Goal: Transaction & Acquisition: Purchase product/service

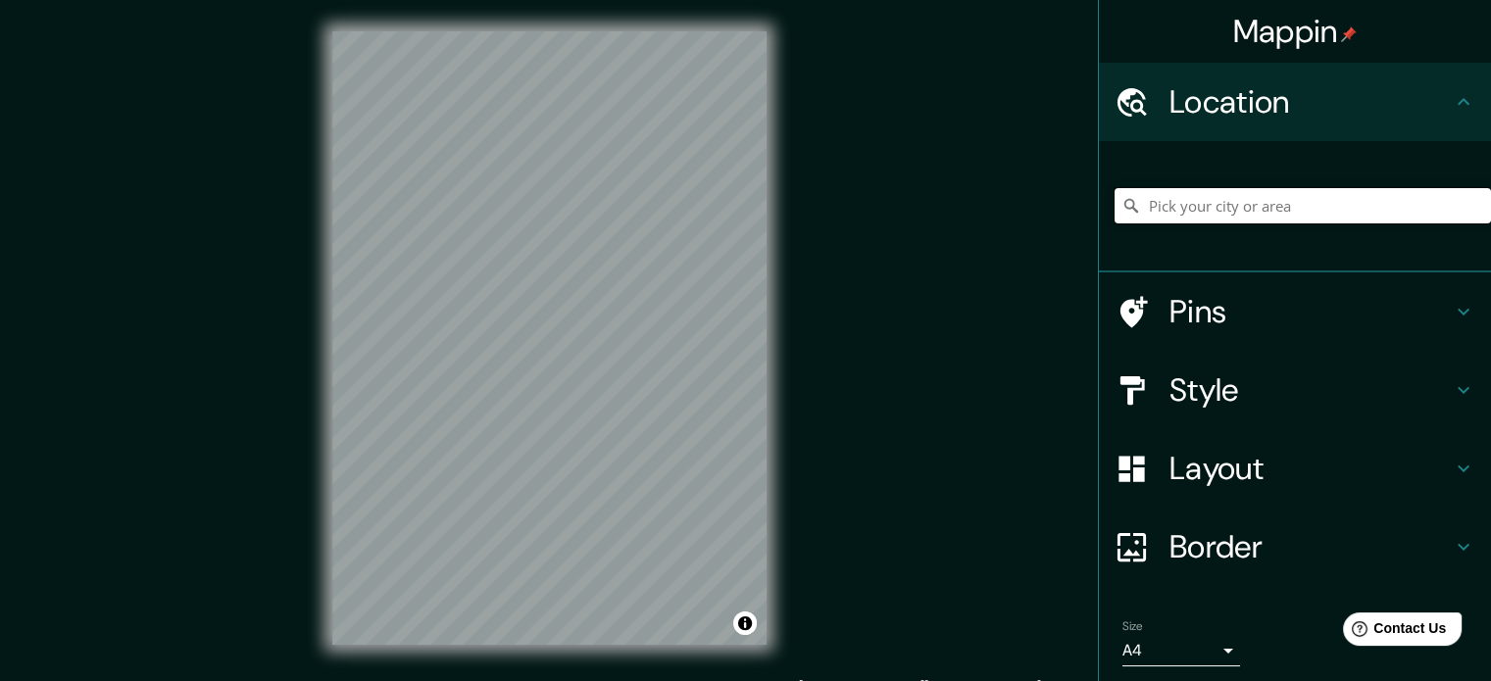
click at [1224, 219] on input "Pick your city or area" at bounding box center [1302, 205] width 376 height 35
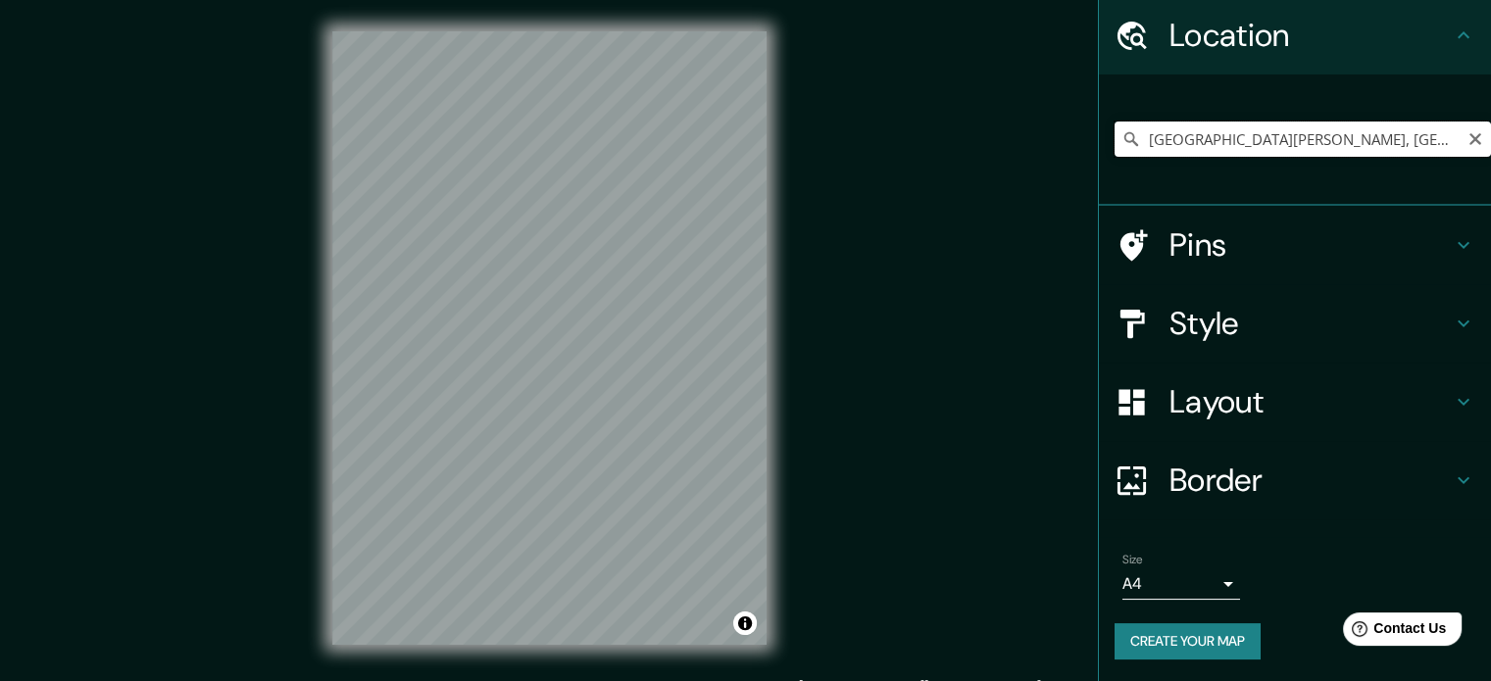
click at [1310, 136] on input "[GEOGRAPHIC_DATA][PERSON_NAME], [GEOGRAPHIC_DATA], [GEOGRAPHIC_DATA]" at bounding box center [1302, 139] width 376 height 35
click at [1182, 142] on input "[GEOGRAPHIC_DATA][PERSON_NAME], [GEOGRAPHIC_DATA], [GEOGRAPHIC_DATA]" at bounding box center [1302, 139] width 376 height 35
click at [1182, 147] on input "[GEOGRAPHIC_DATA][PERSON_NAME], [GEOGRAPHIC_DATA], [GEOGRAPHIC_DATA]" at bounding box center [1302, 139] width 376 height 35
click at [1182, 154] on input "[GEOGRAPHIC_DATA][PERSON_NAME], [GEOGRAPHIC_DATA], [GEOGRAPHIC_DATA]" at bounding box center [1302, 139] width 376 height 35
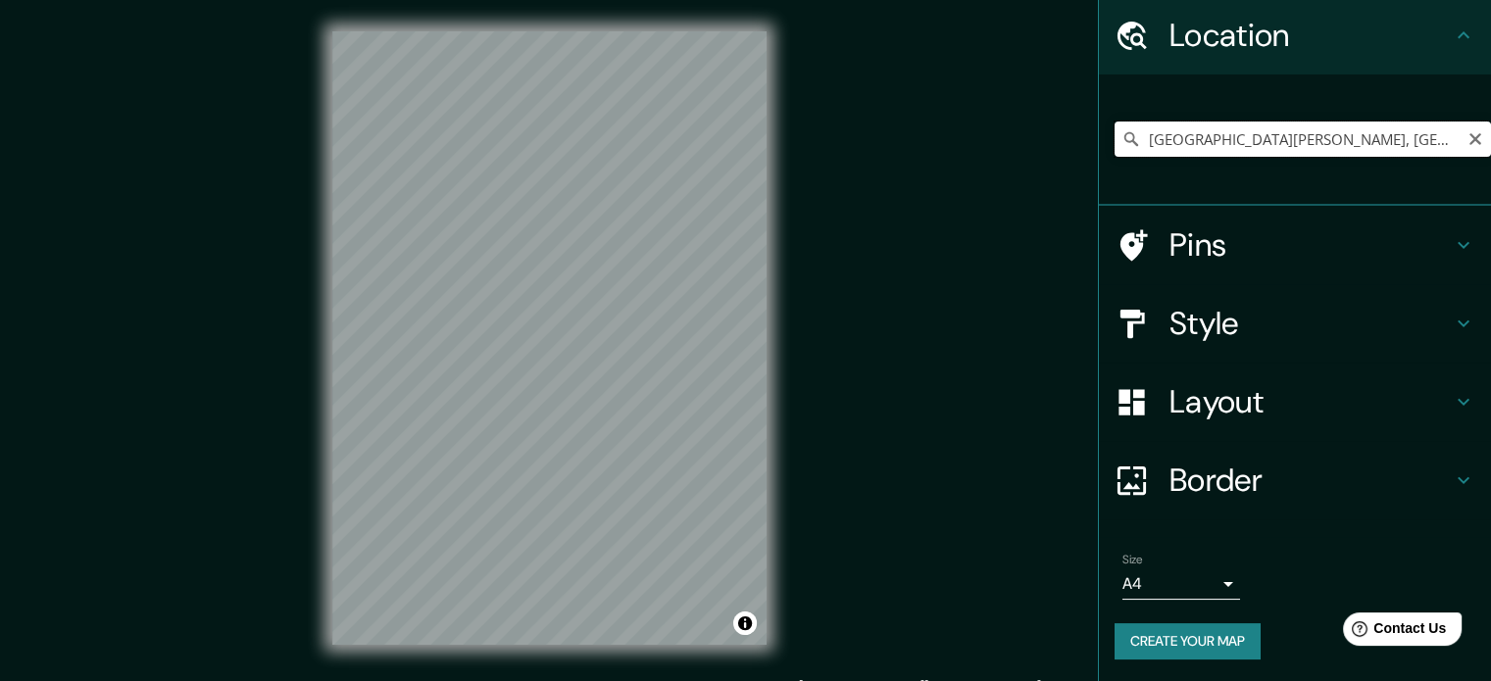
click at [1182, 154] on input "[GEOGRAPHIC_DATA][PERSON_NAME], [GEOGRAPHIC_DATA], [GEOGRAPHIC_DATA]" at bounding box center [1302, 139] width 376 height 35
paste input "https://earth.google.com/web/search/Centro+Hist%c3%b3rico,+Barrio+de+Guadalupe,…"
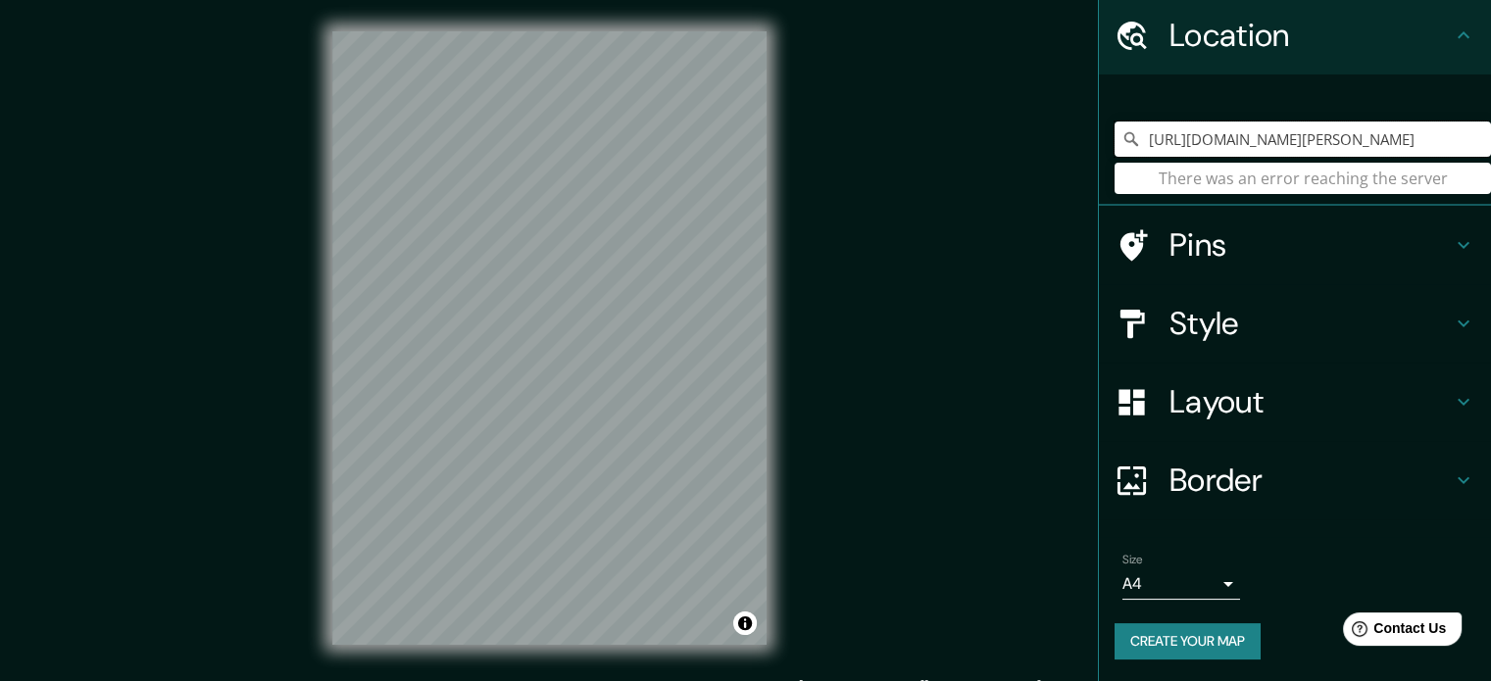
type input "https://earth.google.com/web/search/Centro+Hist%c3%b3rico,+Barrio+de+Guadalupe,…"
click at [1393, 140] on input "https://earth.google.com/web/search/Centro+Hist%c3%b3rico,+Barrio+de+Guadalupe,…" at bounding box center [1302, 139] width 376 height 35
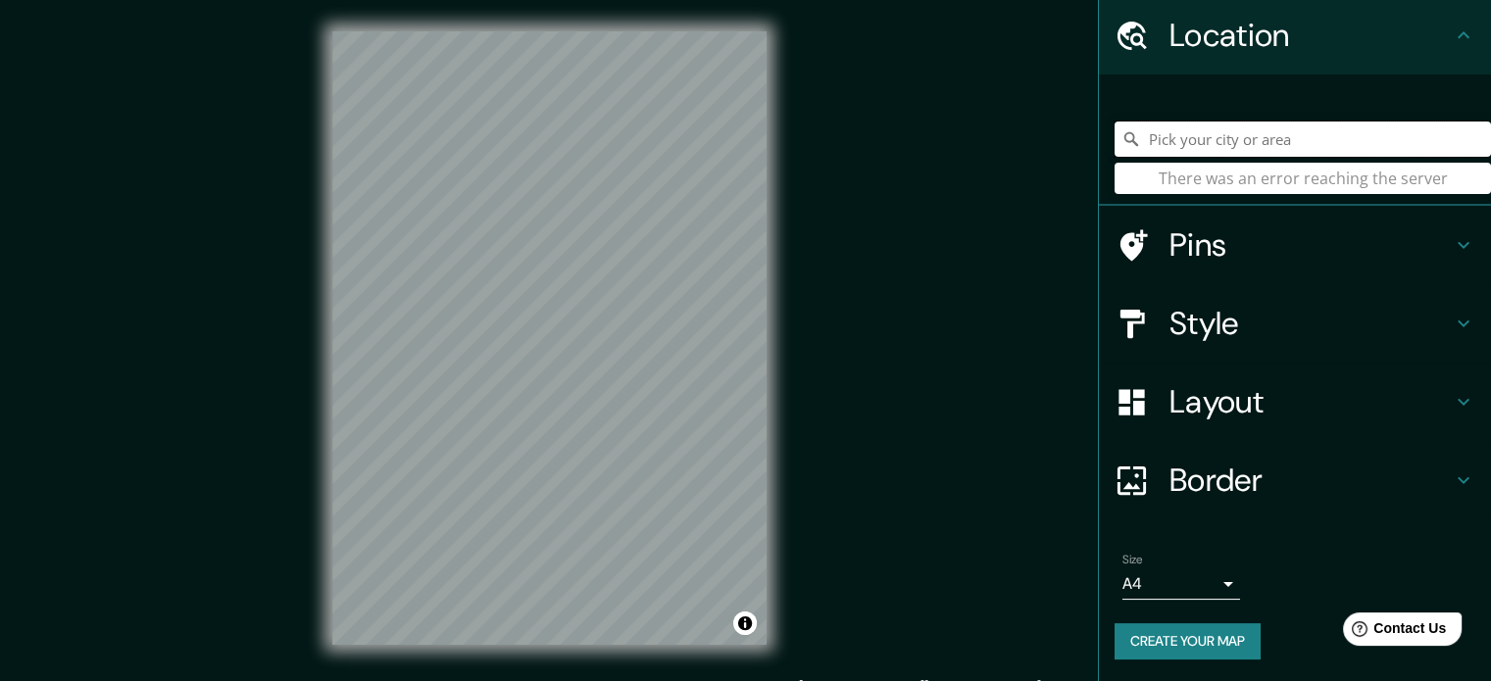
scroll to position [0, 0]
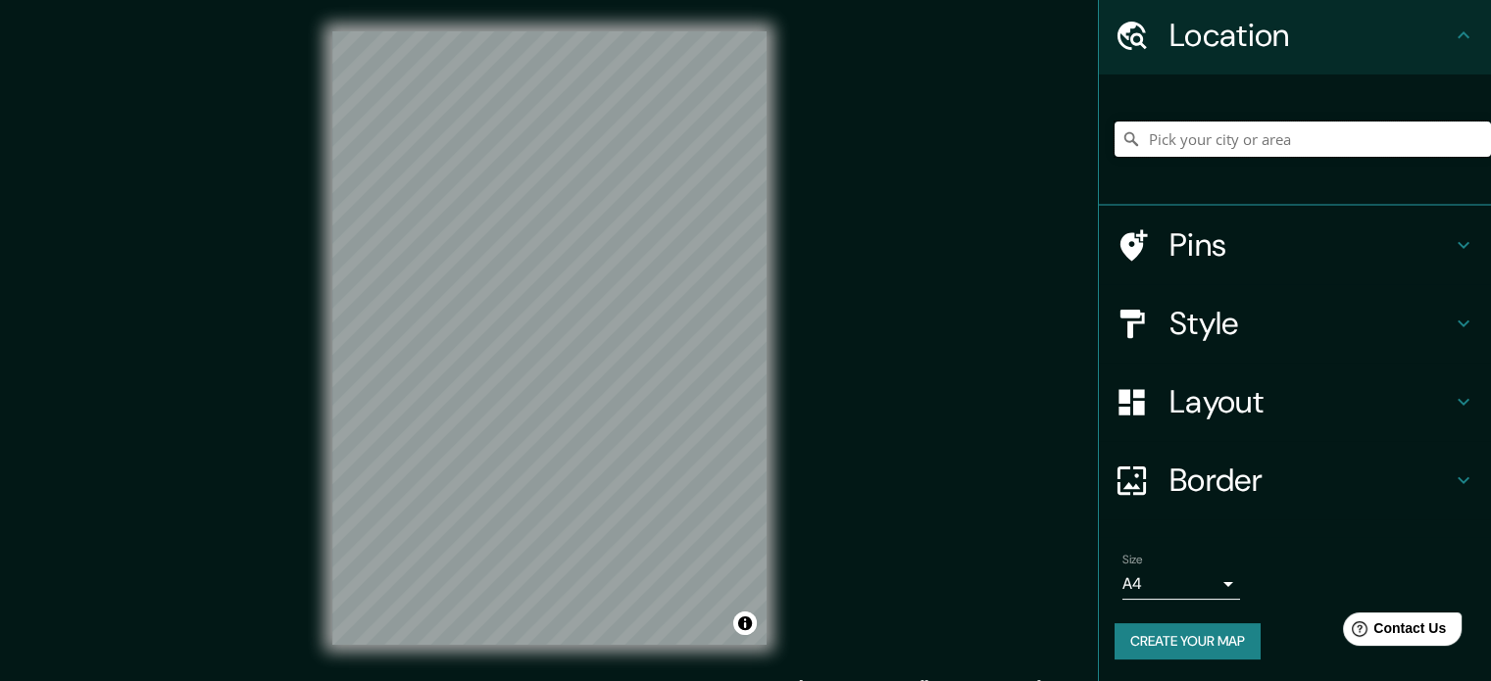
paste input "16°43'44"N 92°38'20"W"
type input "Township Concession Road M/N, Washago, Ontario L0K 2B0, Canadá"
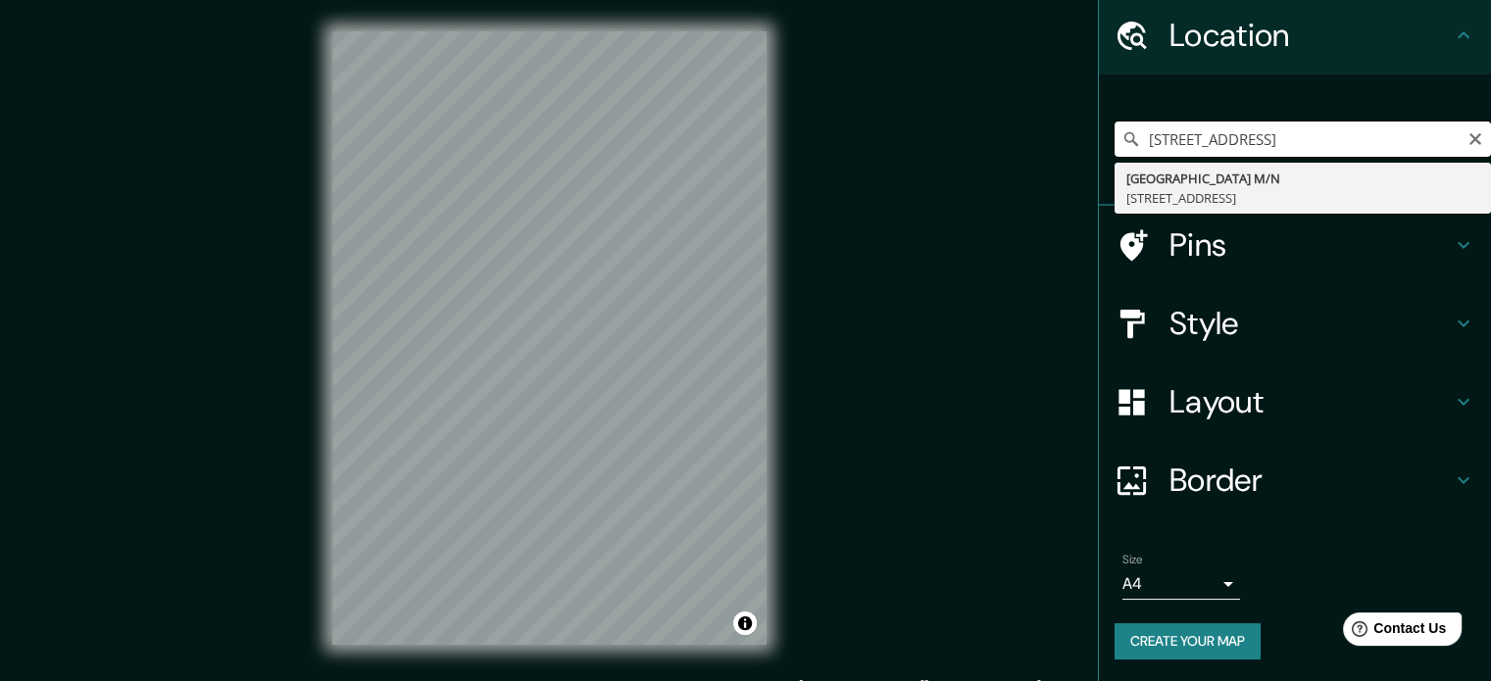
click at [1261, 127] on input "Township Concession Road M/N, Washago, Ontario L0K 2B0, Canadá" at bounding box center [1302, 139] width 376 height 35
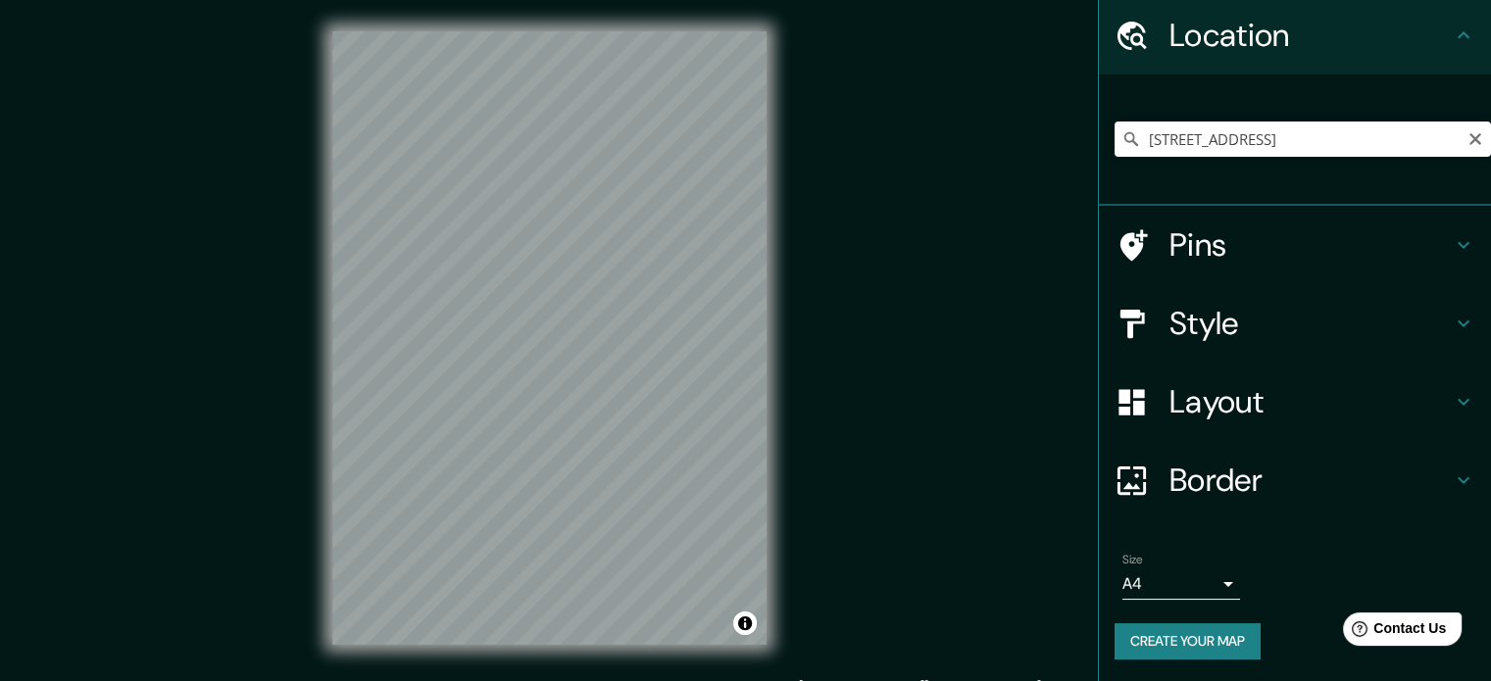
click at [1467, 137] on icon "Clear" at bounding box center [1475, 139] width 16 height 16
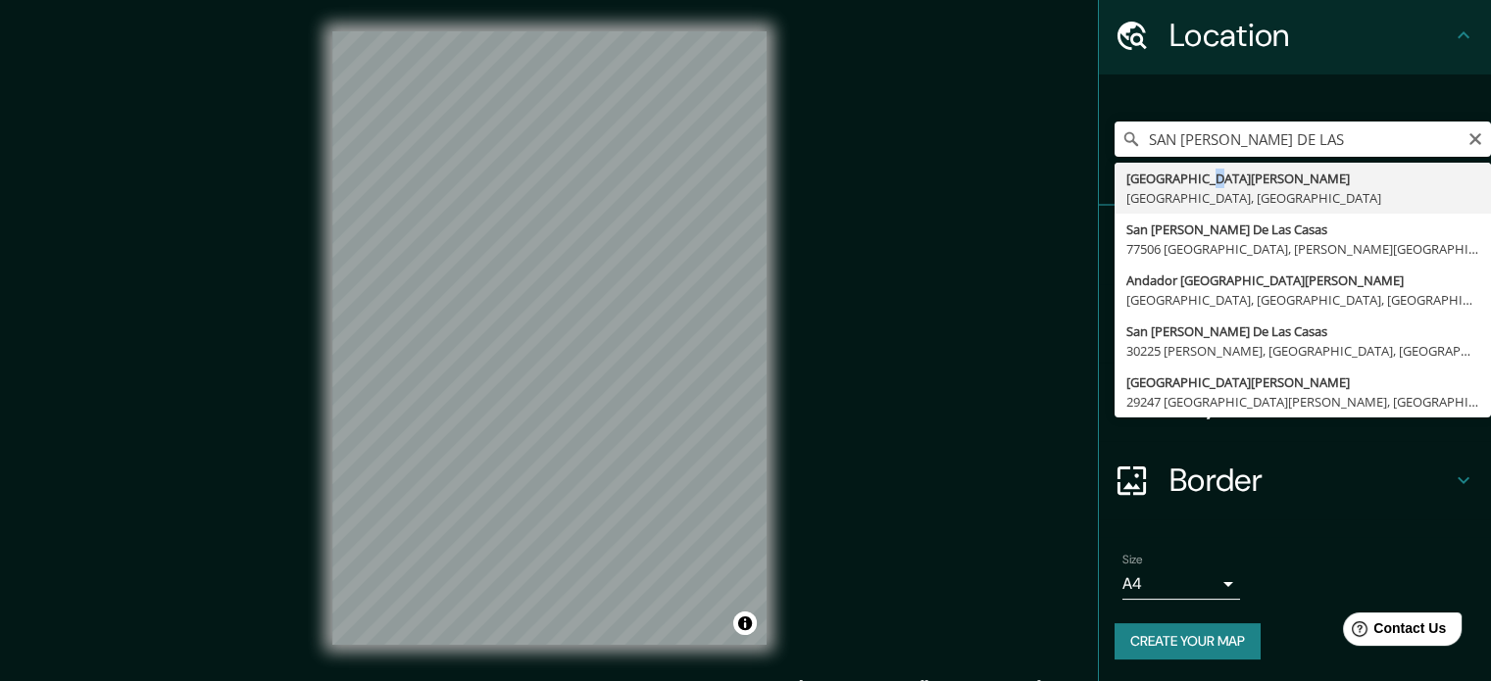
type input "[GEOGRAPHIC_DATA][PERSON_NAME], [GEOGRAPHIC_DATA], [GEOGRAPHIC_DATA]"
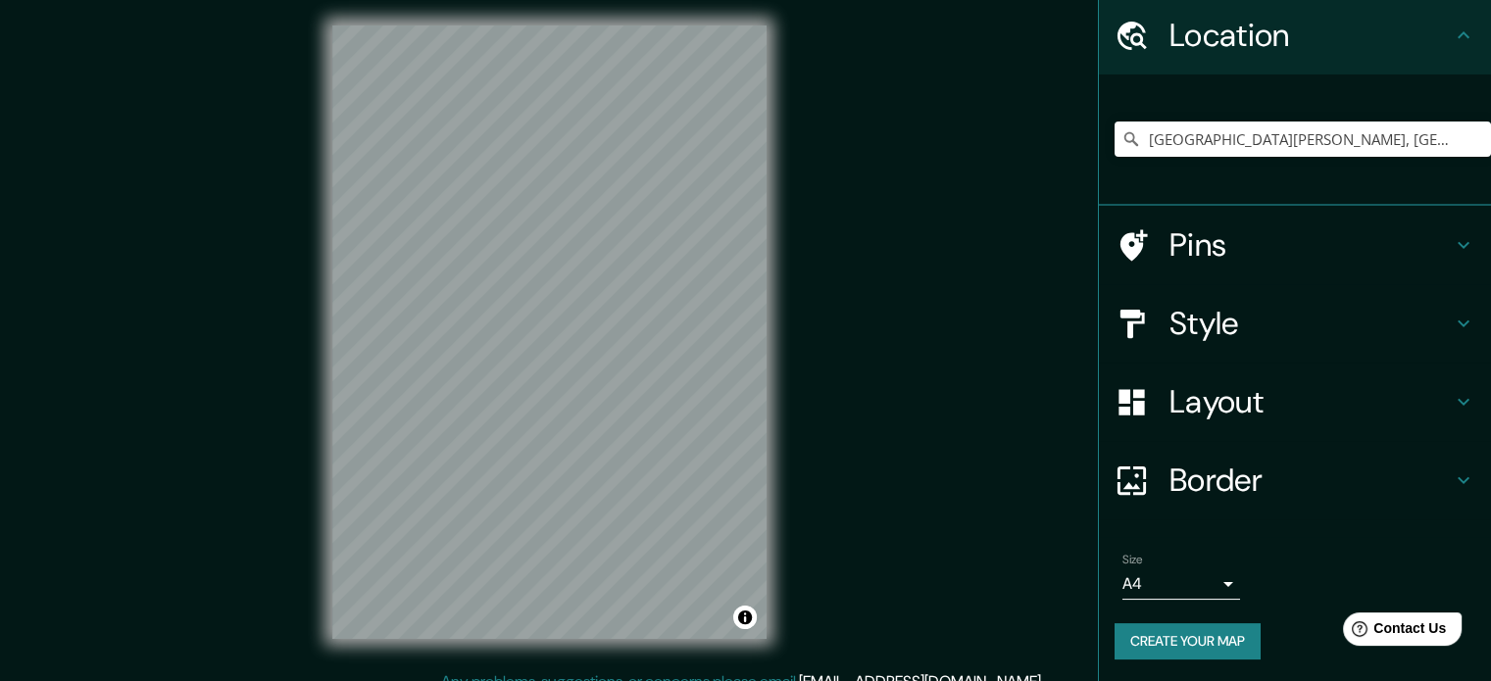
scroll to position [25, 0]
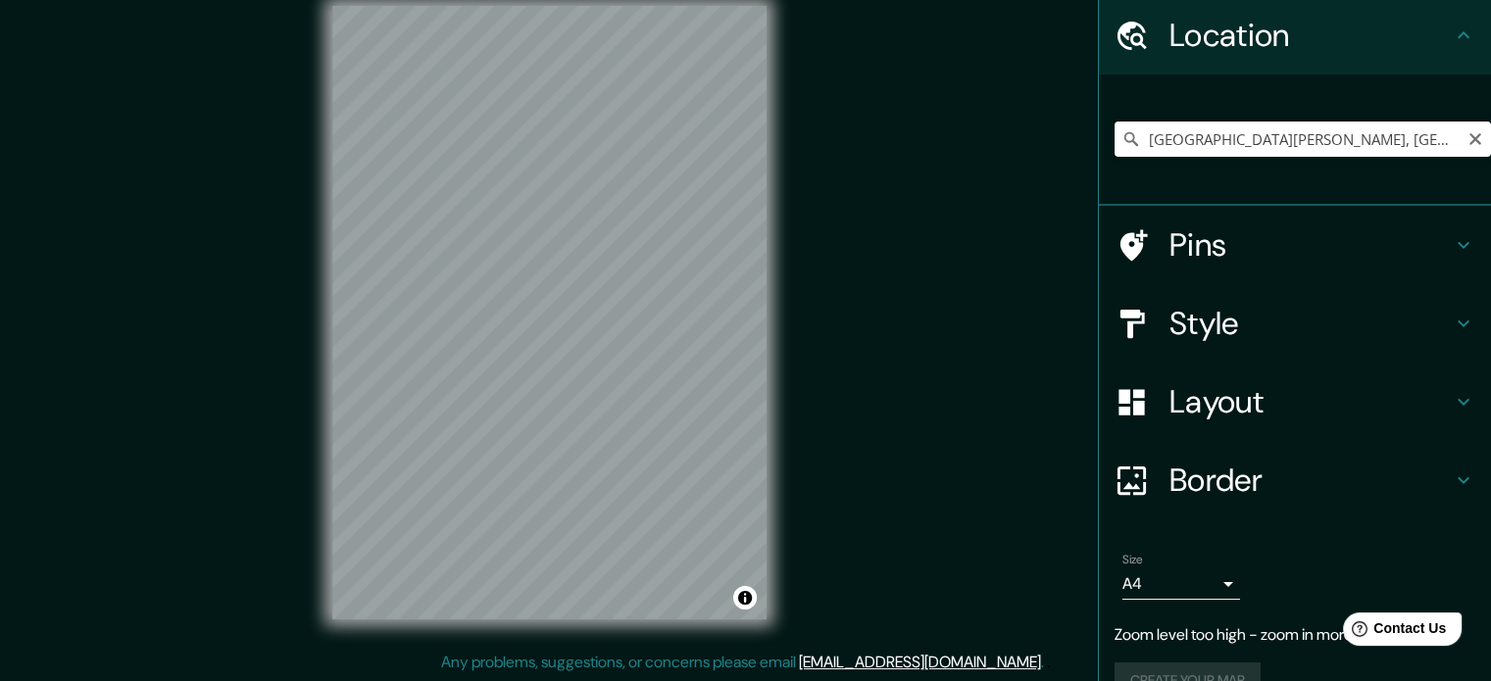
click at [1358, 141] on input "[GEOGRAPHIC_DATA][PERSON_NAME], [GEOGRAPHIC_DATA], [GEOGRAPHIC_DATA]" at bounding box center [1302, 139] width 376 height 35
click at [1291, 397] on h4 "Layout" at bounding box center [1310, 401] width 282 height 39
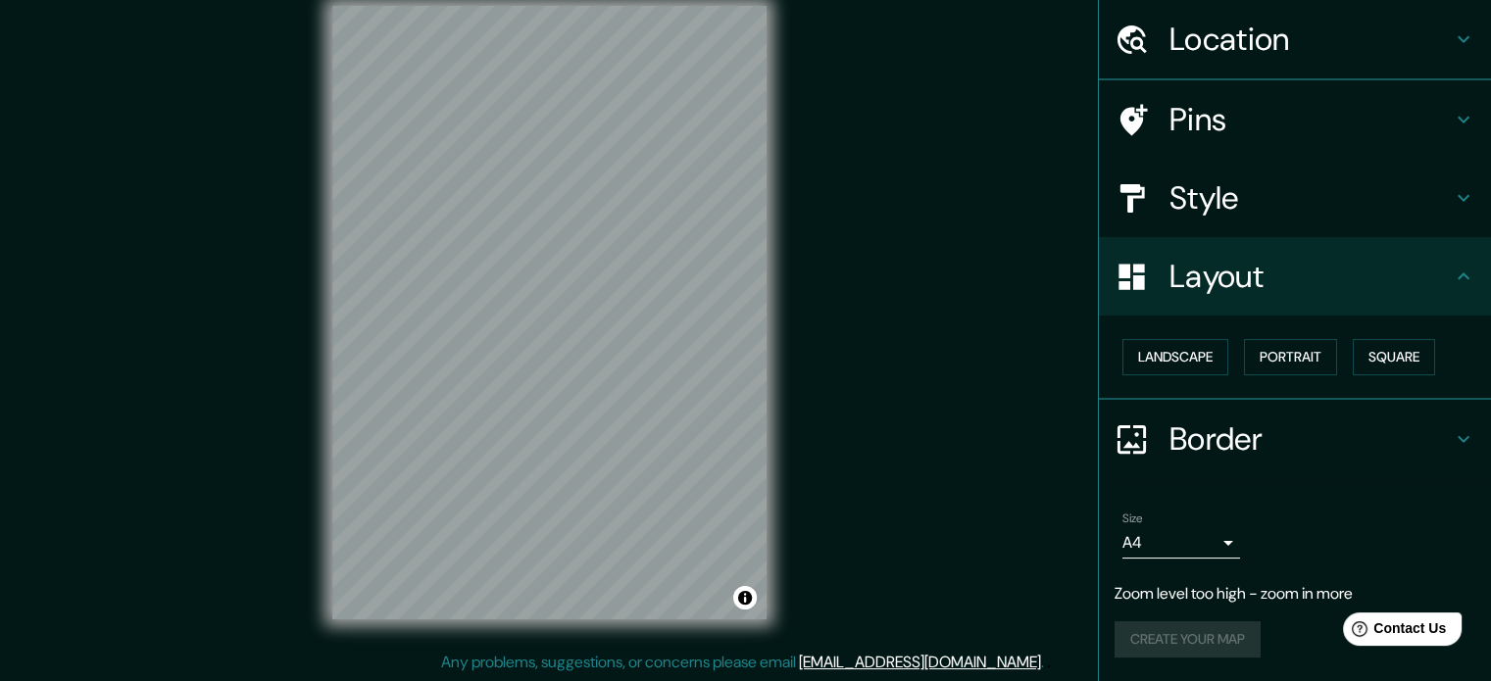
scroll to position [61, 0]
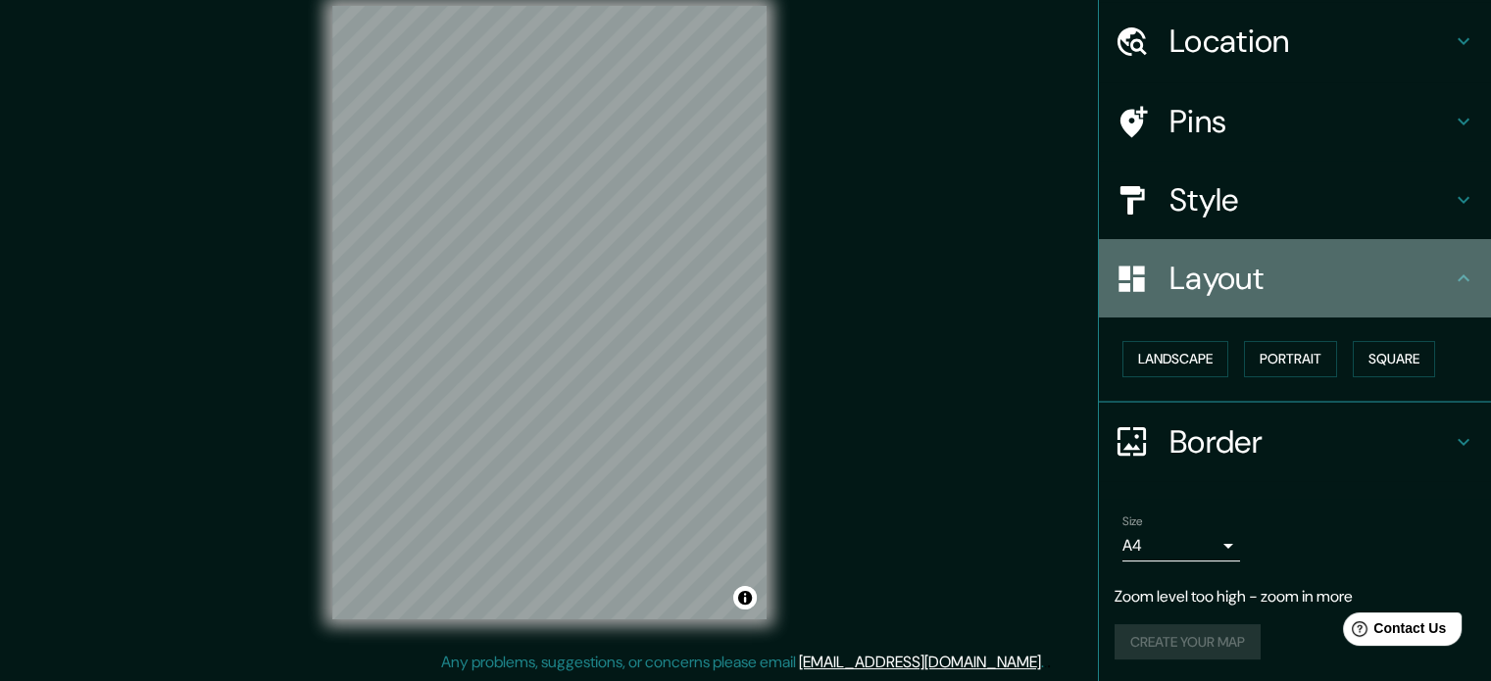
click at [1312, 253] on div "Layout" at bounding box center [1295, 278] width 392 height 78
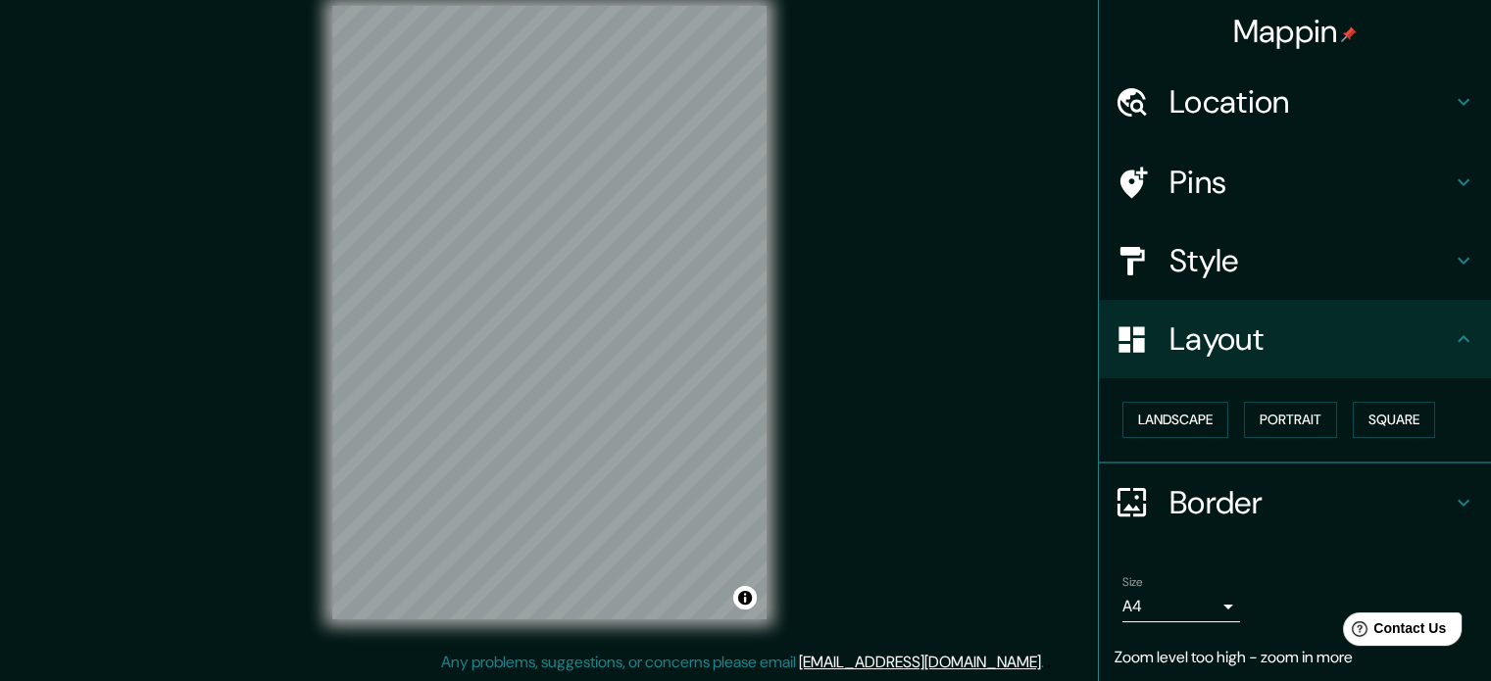
scroll to position [0, 0]
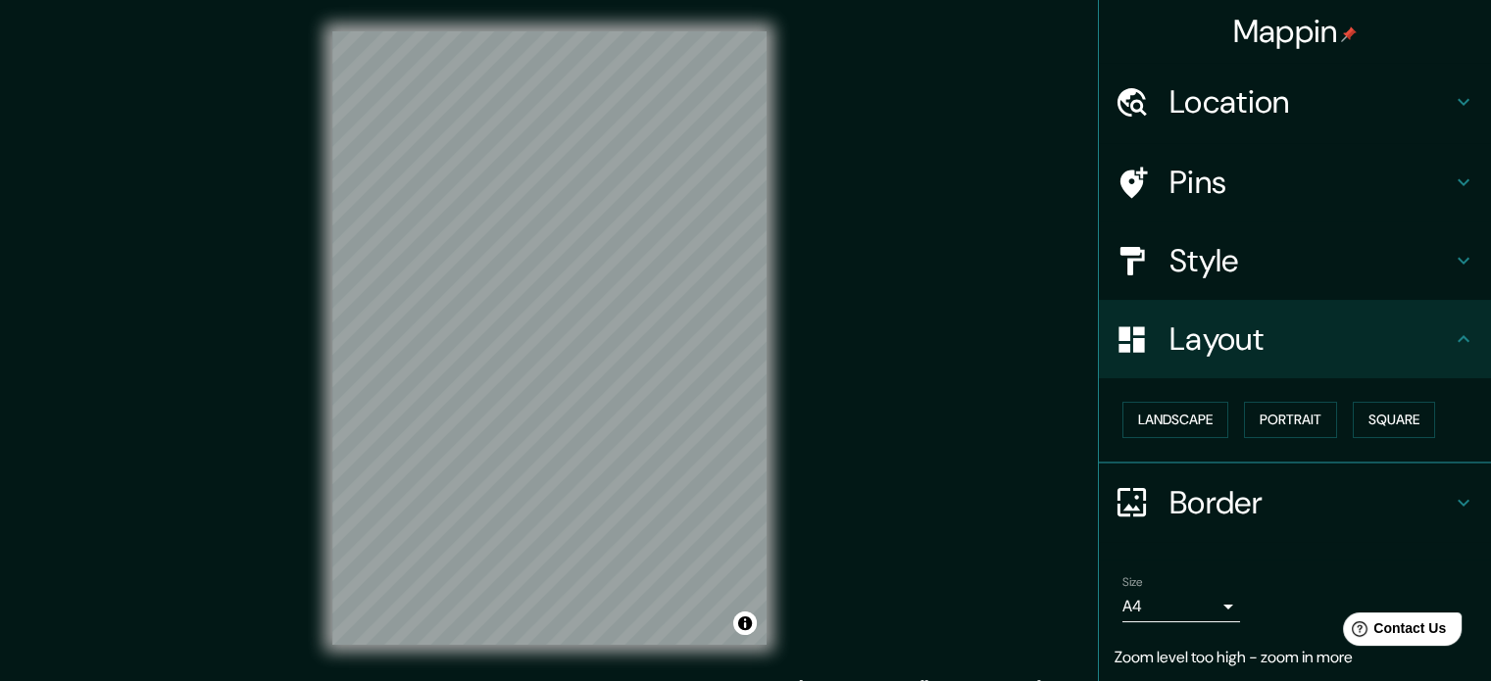
click at [1191, 121] on h4 "Location" at bounding box center [1310, 101] width 282 height 39
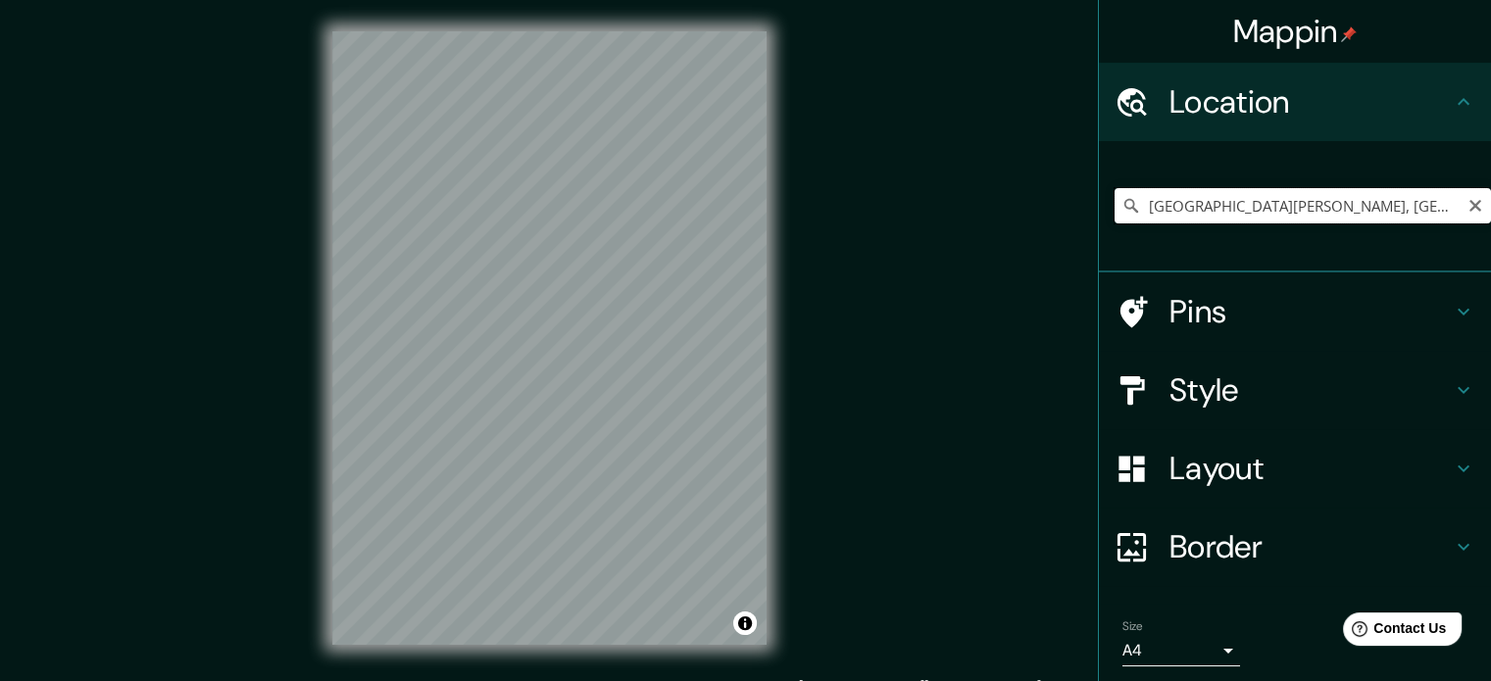
click at [1274, 196] on input "[GEOGRAPHIC_DATA][PERSON_NAME], [GEOGRAPHIC_DATA], [GEOGRAPHIC_DATA]" at bounding box center [1302, 205] width 376 height 35
click at [1263, 222] on input "Pick your city or area" at bounding box center [1302, 205] width 376 height 35
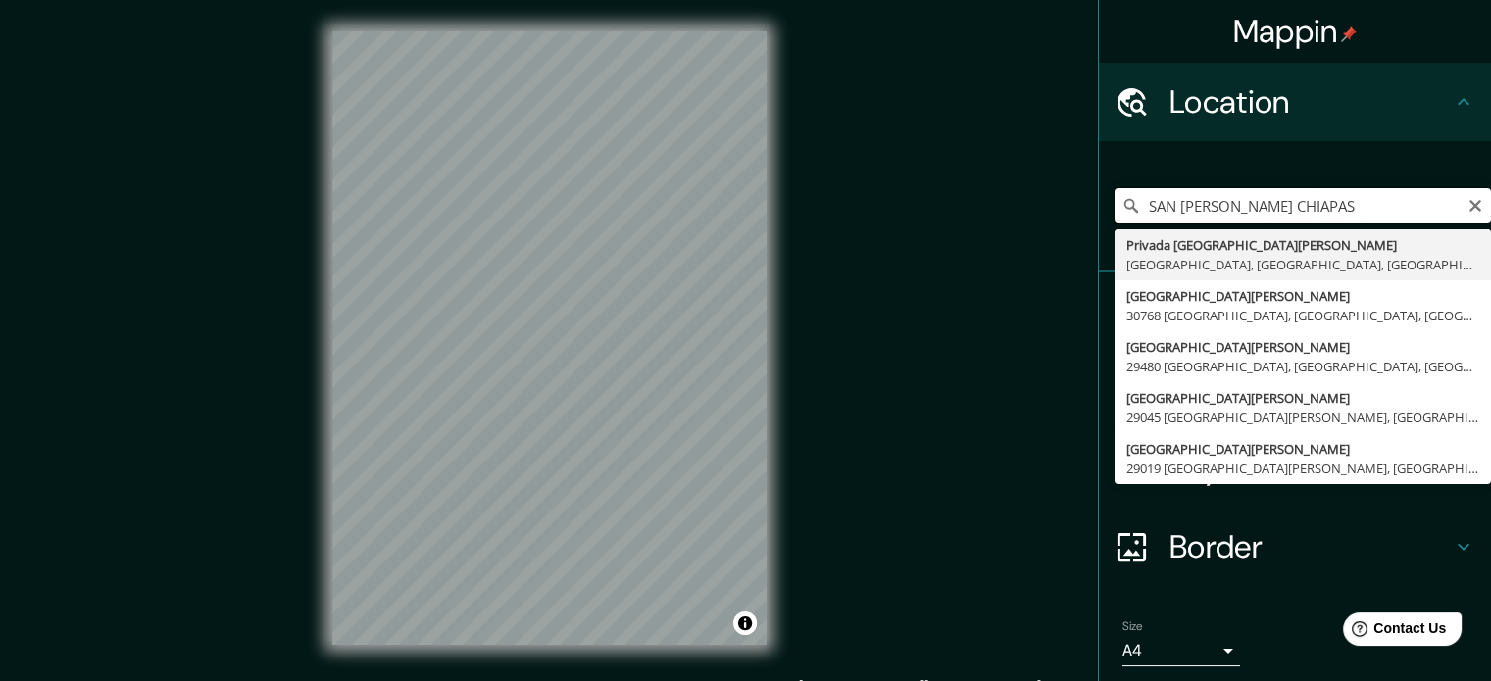
click at [1251, 204] on input "SAN [PERSON_NAME] CHIAPAS" at bounding box center [1302, 205] width 376 height 35
click at [1244, 204] on input "SAN [PERSON_NAME] CHIAPAS" at bounding box center [1302, 205] width 376 height 35
type input "[GEOGRAPHIC_DATA][PERSON_NAME], [GEOGRAPHIC_DATA], [GEOGRAPHIC_DATA]"
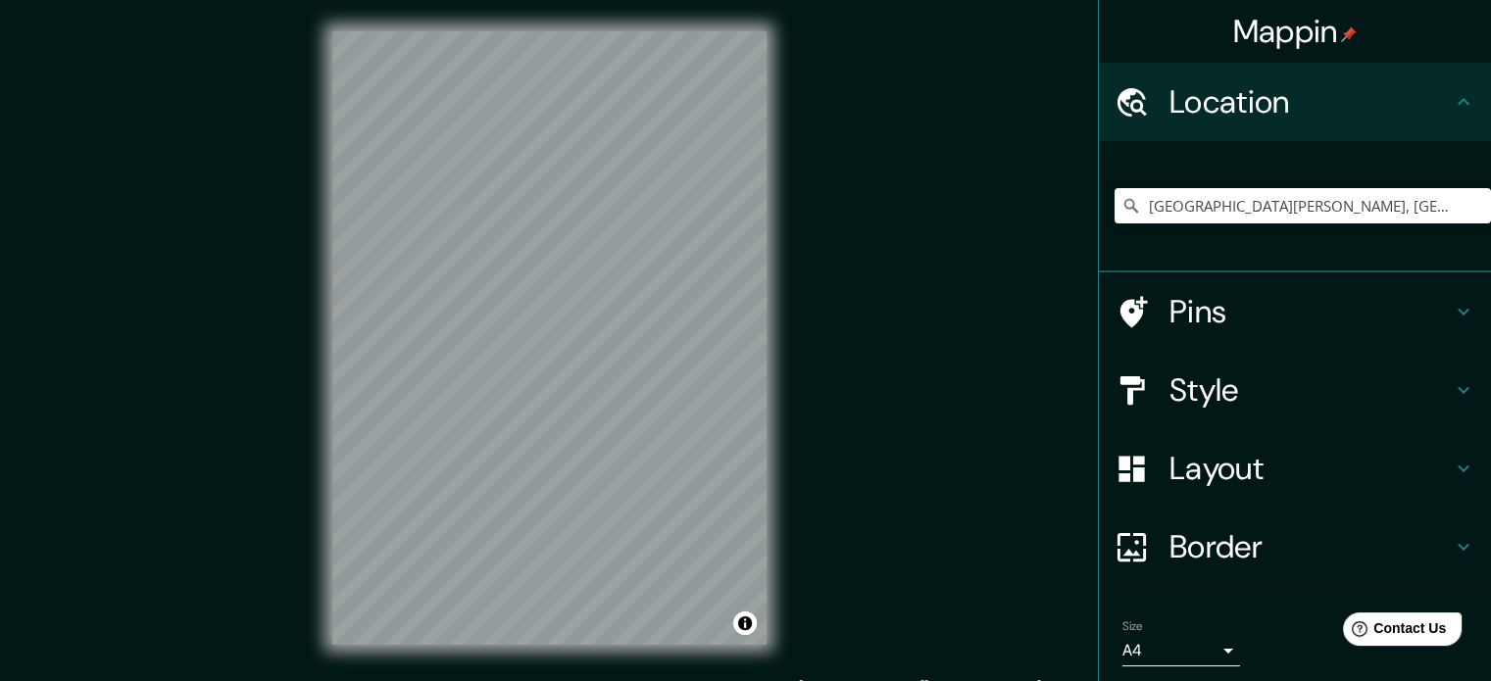
click at [214, 680] on html "Mappin Location [GEOGRAPHIC_DATA][PERSON_NAME], [GEOGRAPHIC_DATA], [GEOGRAPHIC_…" at bounding box center [745, 340] width 1491 height 681
click at [999, 505] on div "Mappin Location [GEOGRAPHIC_DATA][PERSON_NAME], [GEOGRAPHIC_DATA], [GEOGRAPHIC_…" at bounding box center [745, 354] width 1491 height 708
click at [1211, 390] on h4 "Style" at bounding box center [1310, 390] width 282 height 39
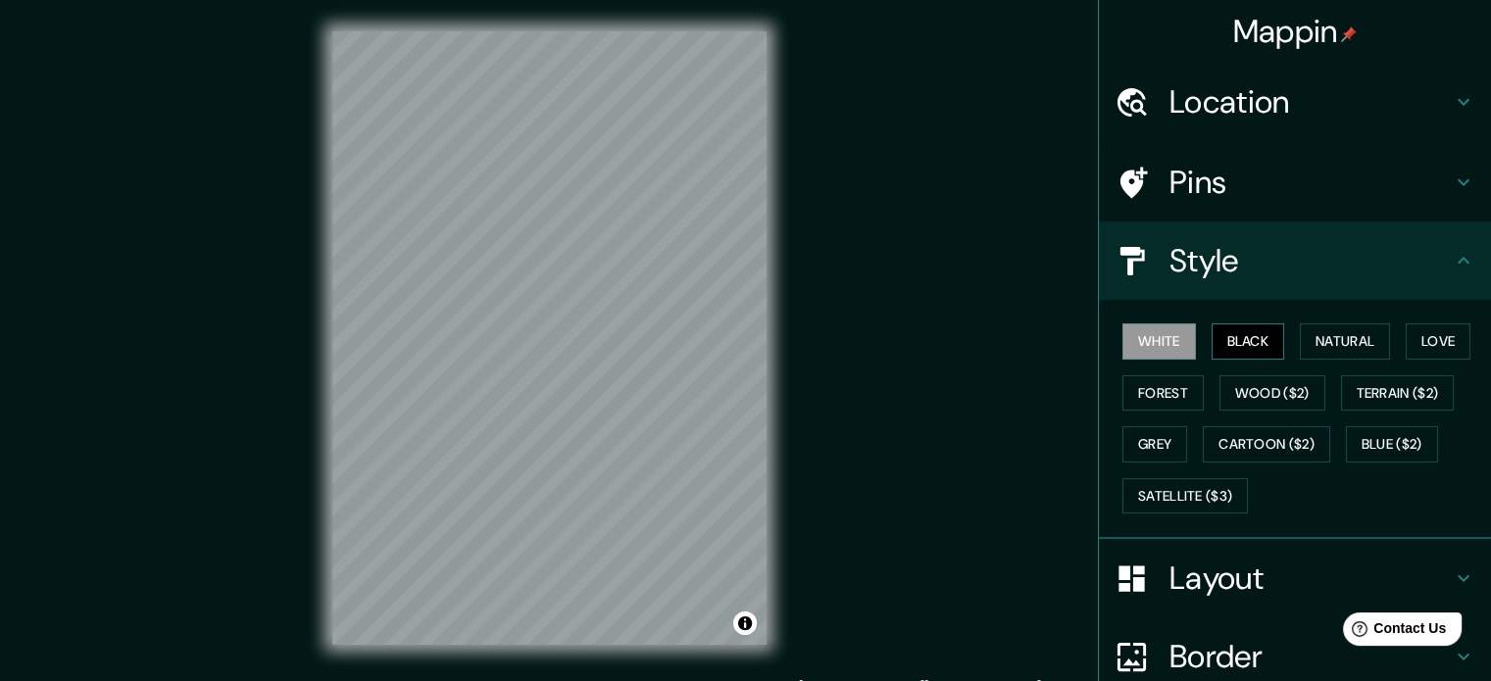
click at [1230, 338] on button "Black" at bounding box center [1248, 341] width 74 height 36
click at [1346, 321] on div "White Black Natural Love Forest Wood ($2) Terrain ($2) Grey Cartoon ($2) Blue (…" at bounding box center [1302, 419] width 376 height 206
click at [1341, 328] on button "Natural" at bounding box center [1345, 341] width 90 height 36
click at [192, 552] on div "Mappin Location [GEOGRAPHIC_DATA][PERSON_NAME], [GEOGRAPHIC_DATA], [GEOGRAPHIC_…" at bounding box center [745, 354] width 1491 height 708
click at [882, 575] on div "Mappin Location [GEOGRAPHIC_DATA][PERSON_NAME], [GEOGRAPHIC_DATA], [GEOGRAPHIC_…" at bounding box center [745, 354] width 1491 height 708
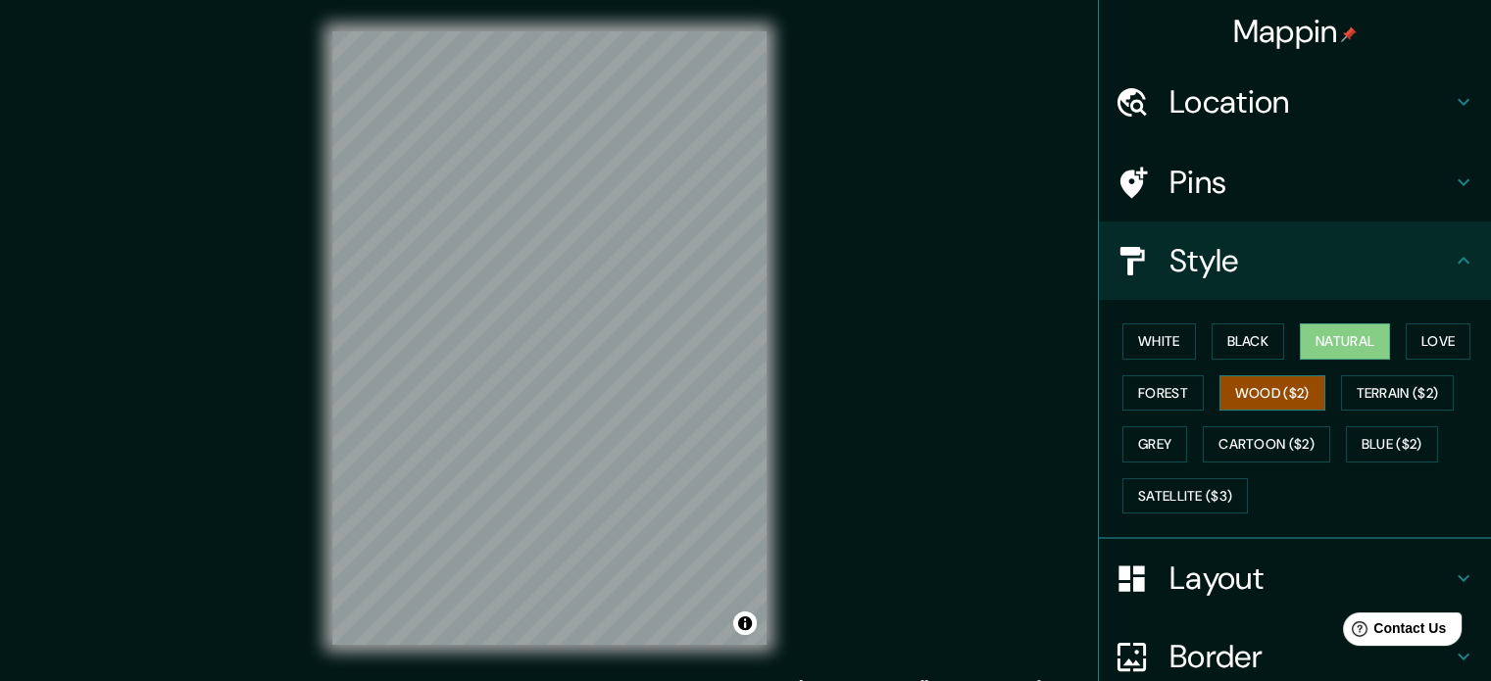
click at [1235, 389] on button "Wood ($2)" at bounding box center [1272, 393] width 106 height 36
click at [1152, 388] on button "Forest" at bounding box center [1162, 393] width 81 height 36
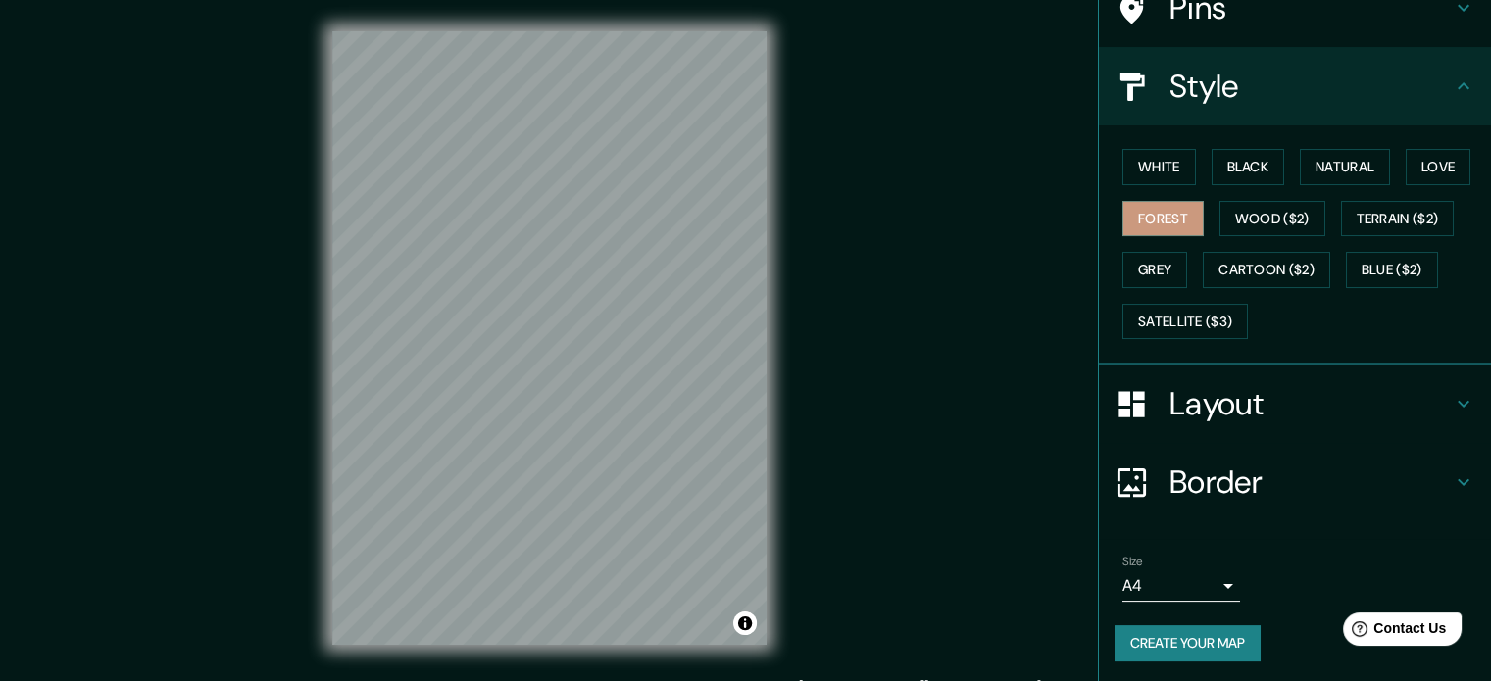
click at [1194, 399] on h4 "Layout" at bounding box center [1310, 403] width 282 height 39
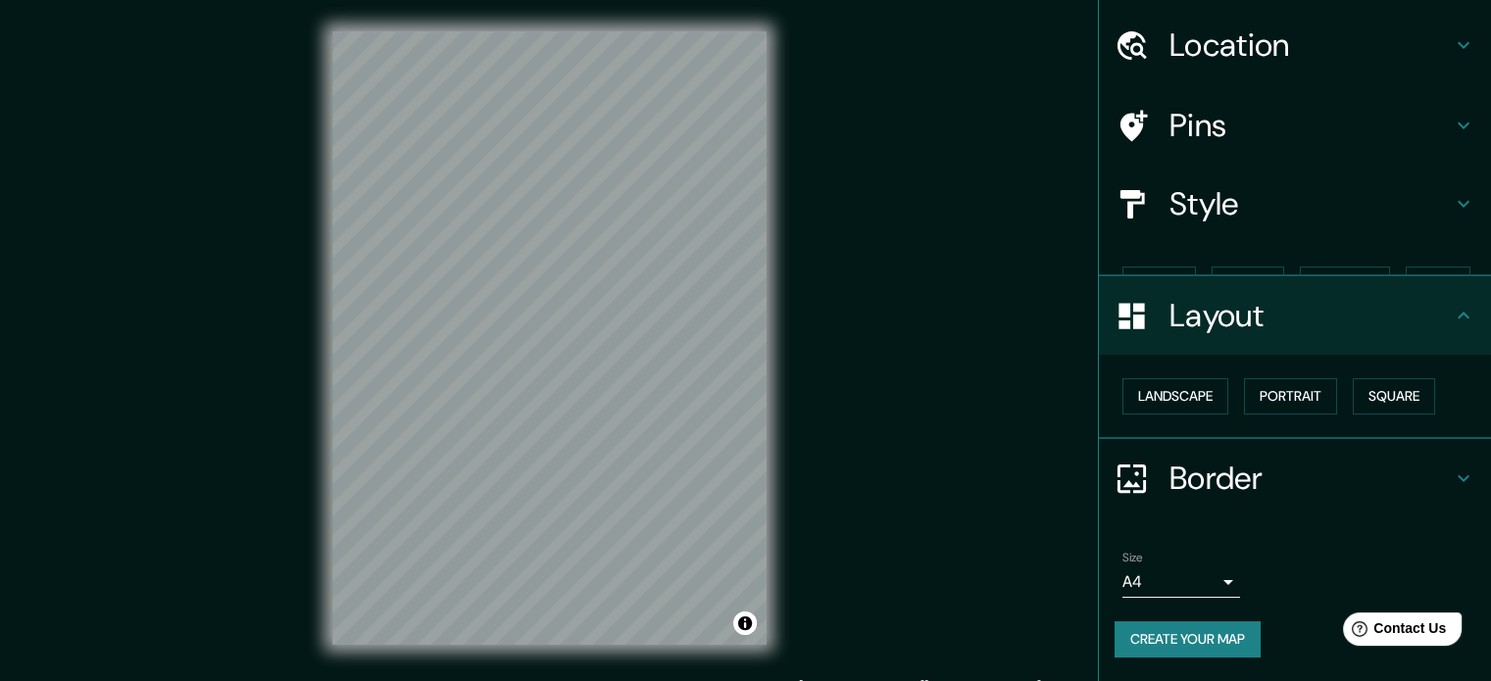
scroll to position [22, 0]
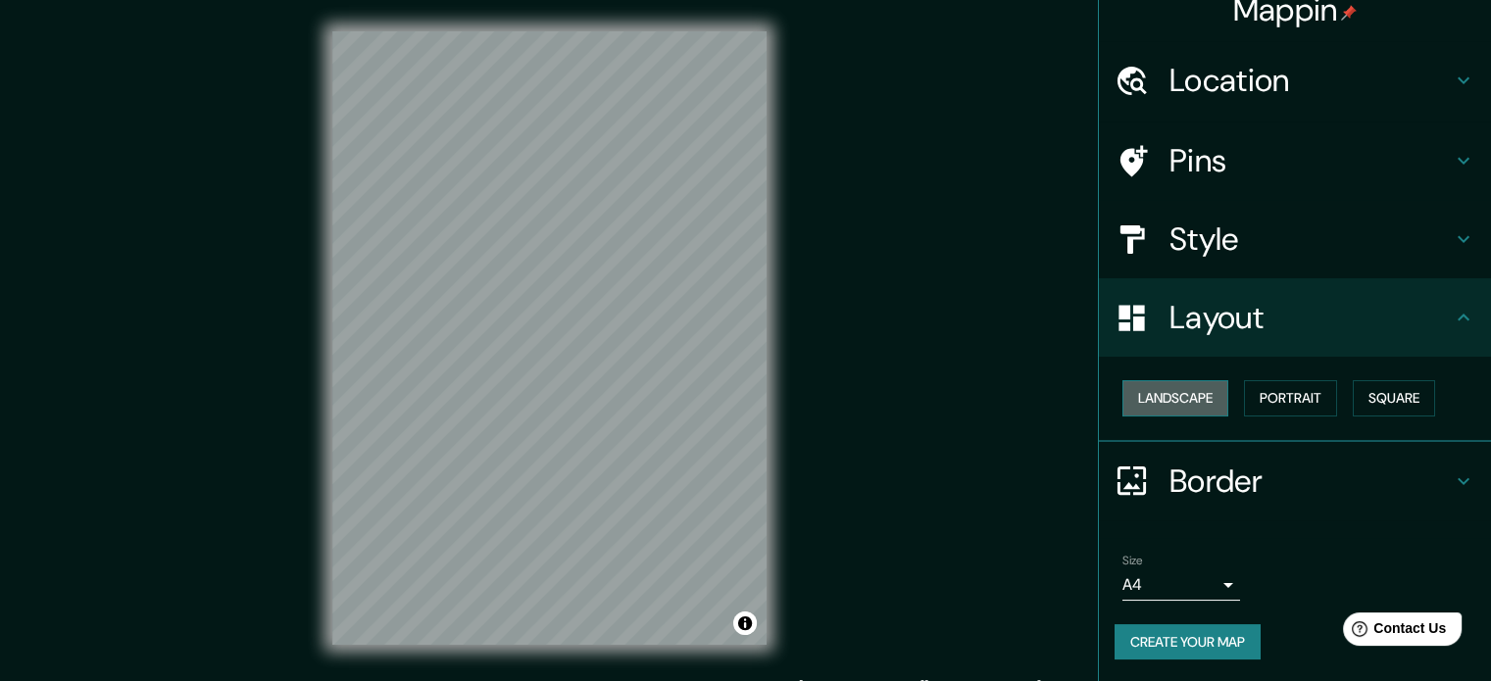
click at [1173, 403] on button "Landscape" at bounding box center [1175, 398] width 106 height 36
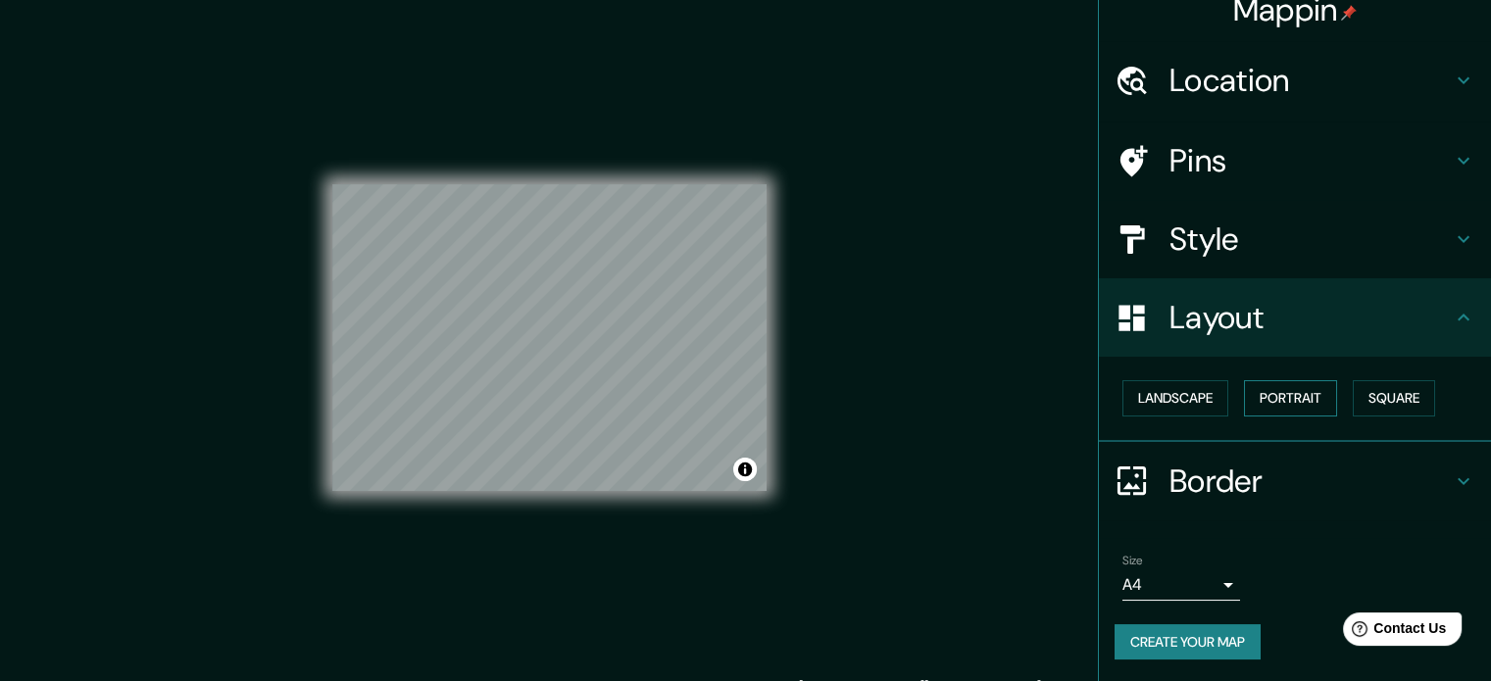
click at [1287, 401] on button "Portrait" at bounding box center [1290, 398] width 93 height 36
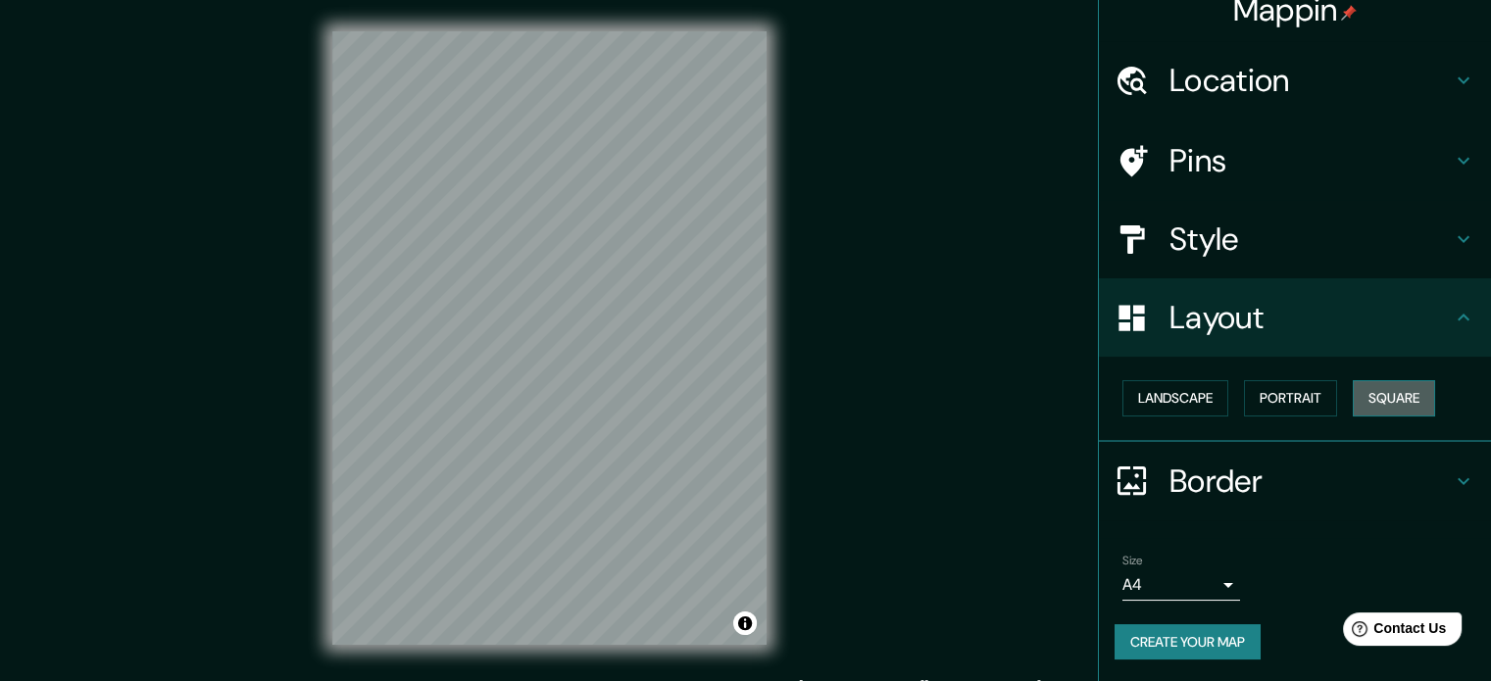
click at [1393, 398] on button "Square" at bounding box center [1394, 398] width 82 height 36
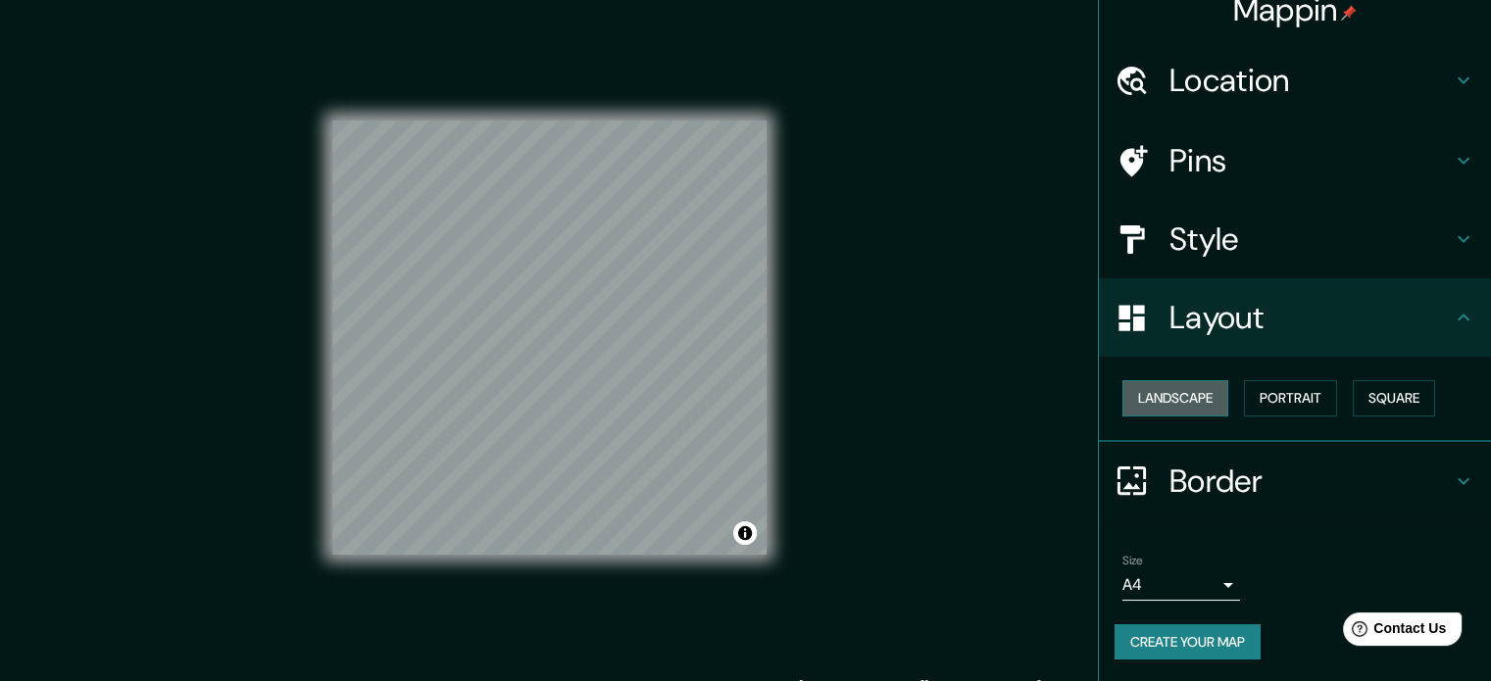
click at [1168, 402] on button "Landscape" at bounding box center [1175, 398] width 106 height 36
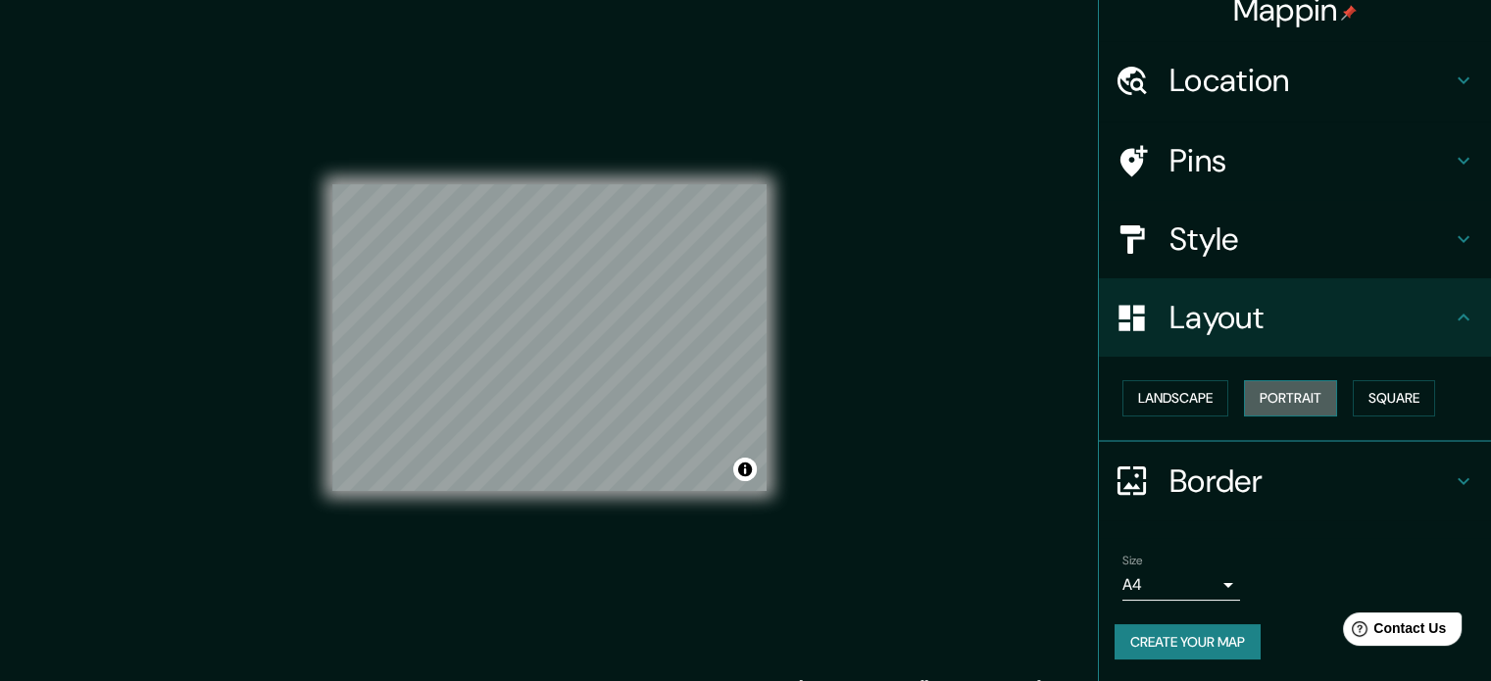
click at [1315, 411] on button "Portrait" at bounding box center [1290, 398] width 93 height 36
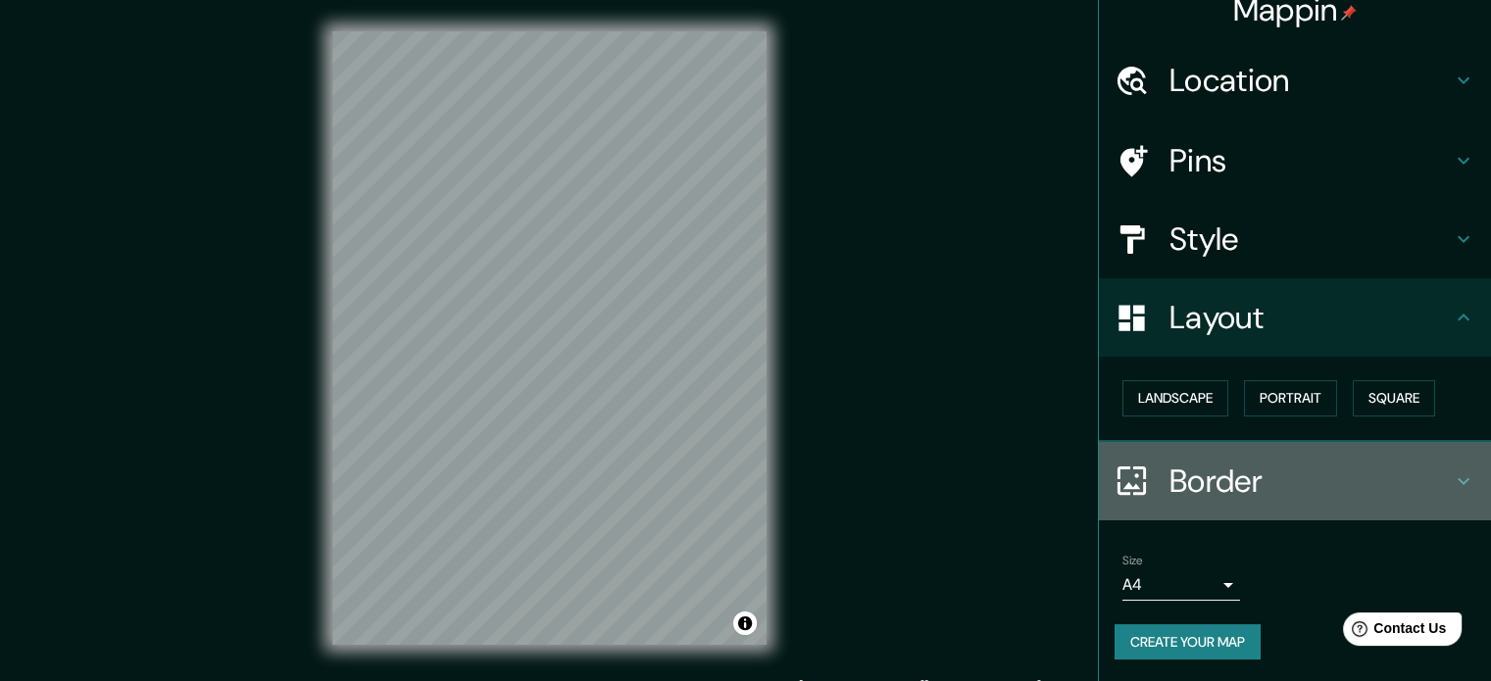
click at [1213, 473] on h4 "Border" at bounding box center [1310, 481] width 282 height 39
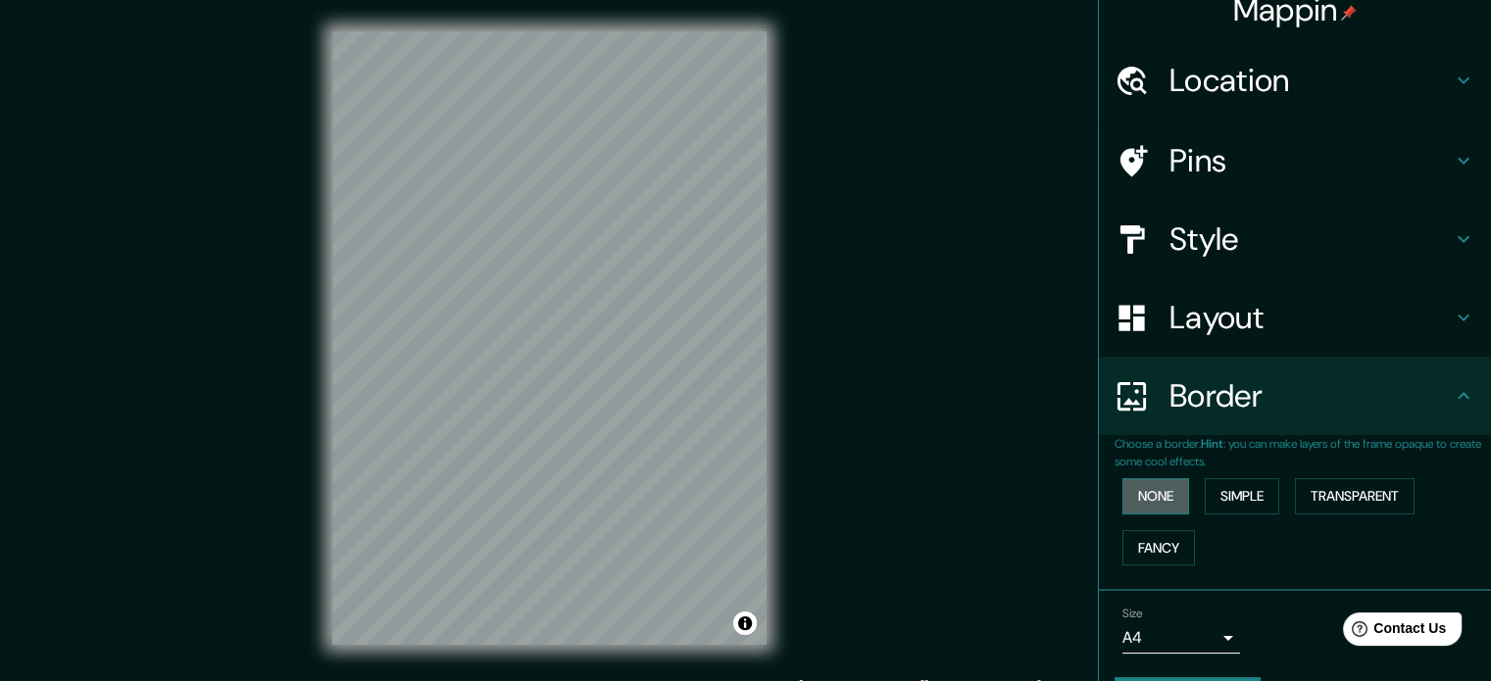
click at [1150, 504] on button "None" at bounding box center [1155, 496] width 67 height 36
click at [1169, 232] on h4 "Style" at bounding box center [1310, 239] width 282 height 39
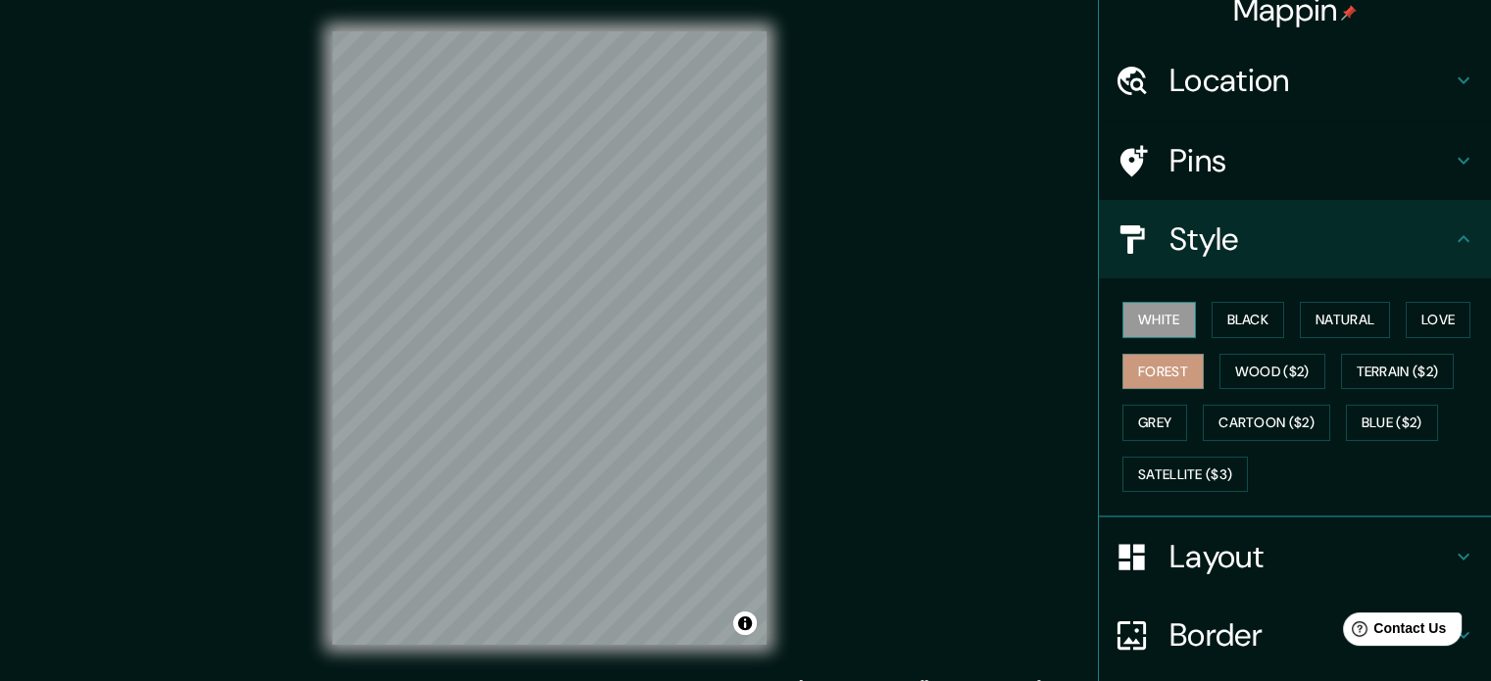
click at [1139, 310] on button "White" at bounding box center [1159, 320] width 74 height 36
